Goal: Navigation & Orientation: Find specific page/section

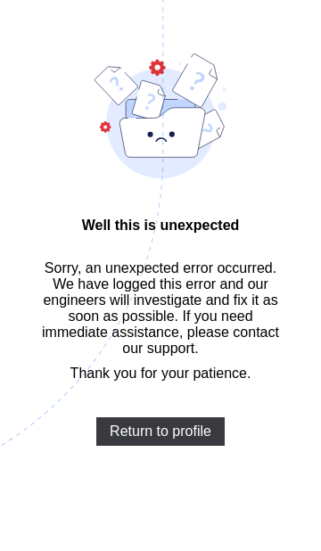
click at [168, 439] on span "Return to profile" at bounding box center [161, 431] width 102 height 16
click at [164, 439] on span "Return to profile" at bounding box center [161, 431] width 102 height 16
